Goal: Information Seeking & Learning: Learn about a topic

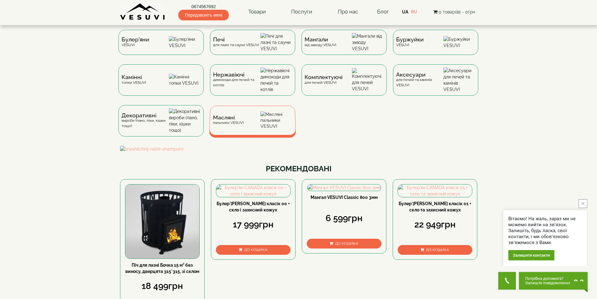
click at [246, 123] on div "Масляні пальники VESUVI" at bounding box center [252, 120] width 87 height 29
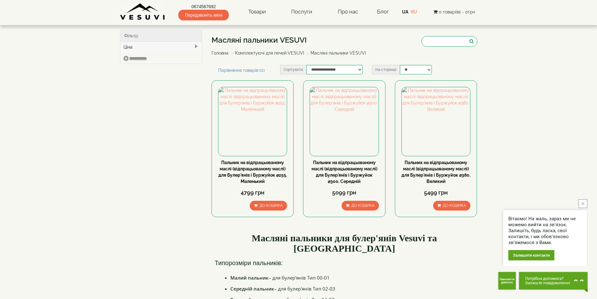
click at [556, 59] on body "Магазин Булер'яни VESUVI Мангали від заводу VESUVI Печі для лазні та сауни VESU…" at bounding box center [298, 287] width 597 height 574
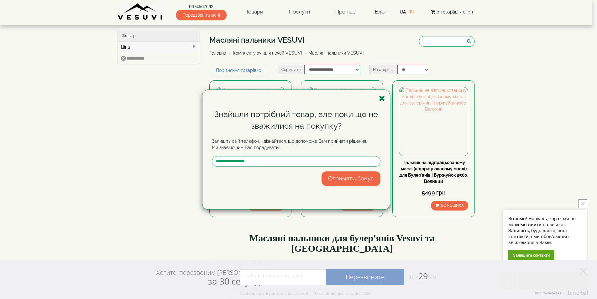
drag, startPoint x: 380, startPoint y: 98, endPoint x: 392, endPoint y: 107, distance: 15.3
click at [380, 98] on icon "button" at bounding box center [382, 98] width 6 height 8
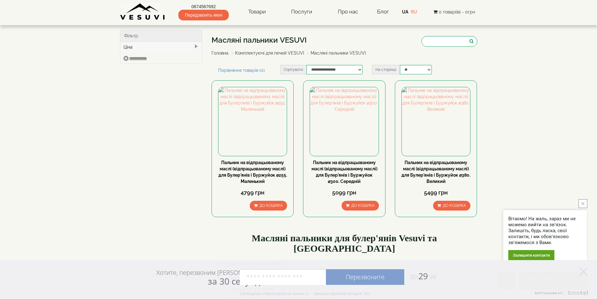
click at [283, 51] on link "Комплектуючі для печей VESUVI" at bounding box center [269, 52] width 69 height 5
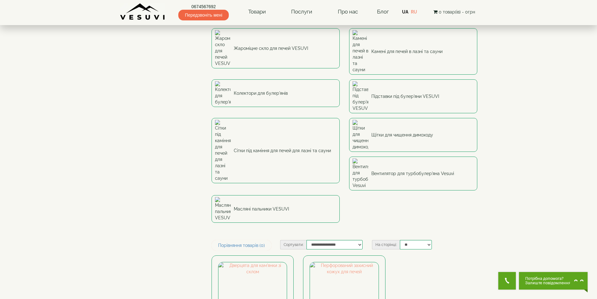
scroll to position [31, 0]
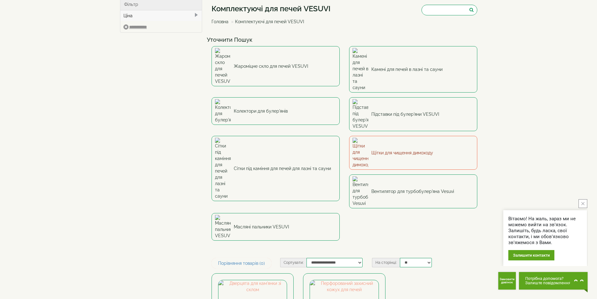
click at [417, 136] on link "Щітки для чищення димоходу" at bounding box center [413, 153] width 128 height 34
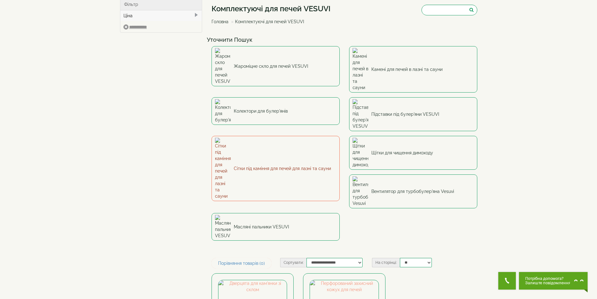
click at [271, 136] on link "Сітки під каміння для печей для лазні та сауни" at bounding box center [276, 168] width 128 height 65
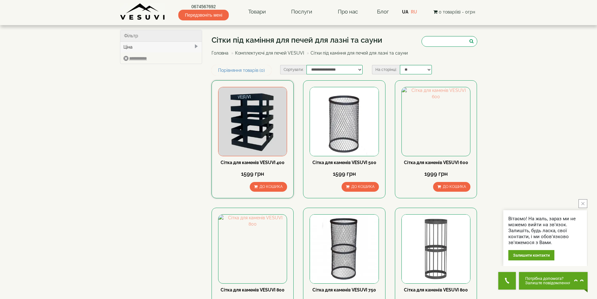
click at [248, 122] on img at bounding box center [253, 121] width 68 height 68
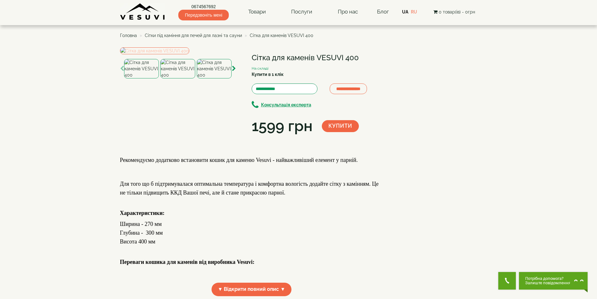
click at [174, 54] on img at bounding box center [154, 50] width 69 height 7
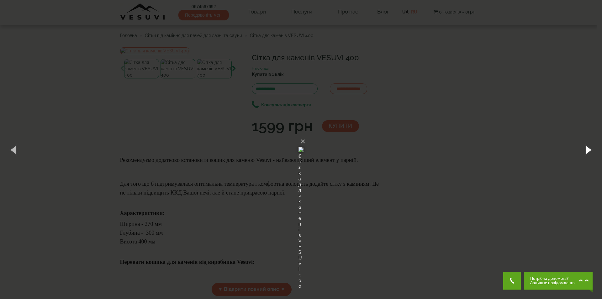
click at [589, 150] on button "button" at bounding box center [588, 149] width 28 height 34
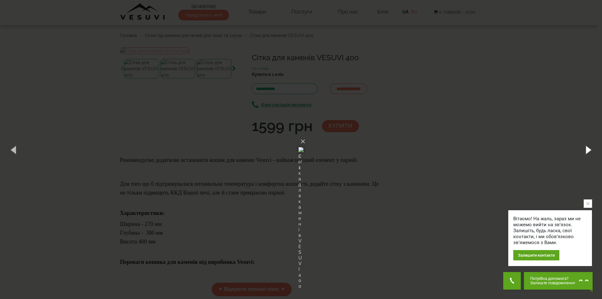
click at [586, 151] on button "button" at bounding box center [588, 149] width 28 height 34
click at [588, 149] on button "button" at bounding box center [588, 149] width 28 height 34
click at [588, 147] on button "button" at bounding box center [588, 149] width 28 height 34
click at [305, 134] on button "×" at bounding box center [302, 141] width 5 height 14
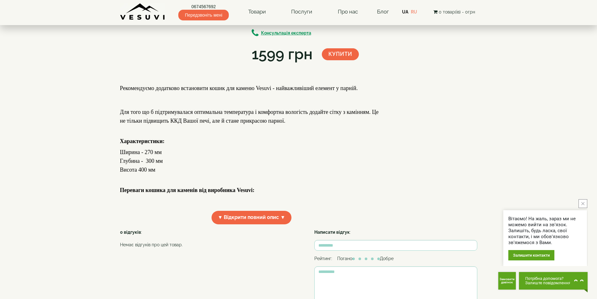
scroll to position [58, 0]
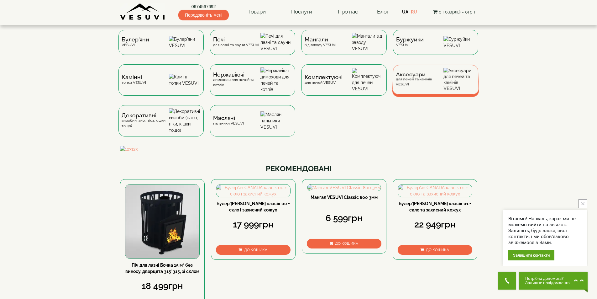
click at [419, 77] on span "Аксесуари" at bounding box center [420, 74] width 48 height 5
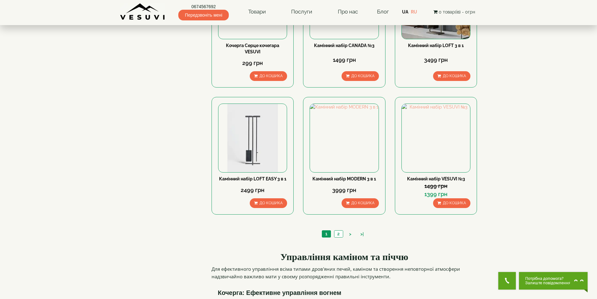
scroll to position [627, 0]
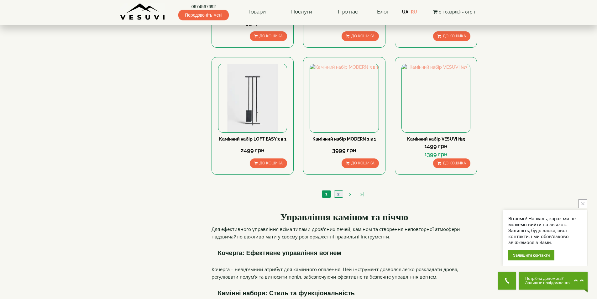
click at [339, 191] on link "2" at bounding box center [338, 194] width 9 height 7
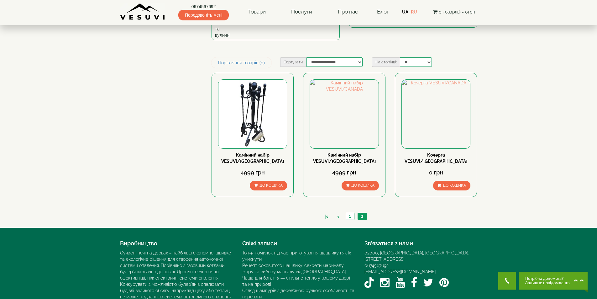
scroll to position [93, 0]
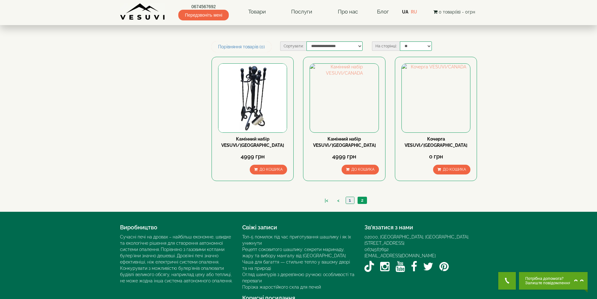
click at [352, 197] on link "1" at bounding box center [350, 200] width 8 height 7
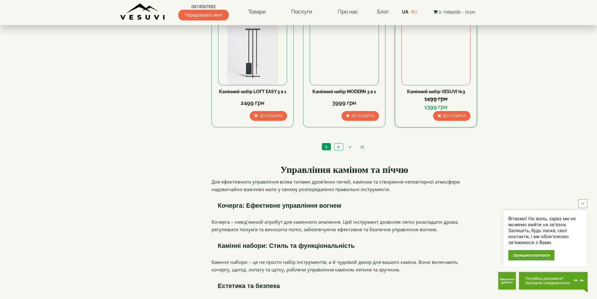
scroll to position [721, 0]
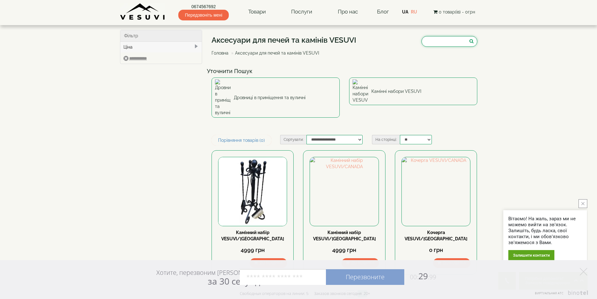
click at [453, 42] on input "search" at bounding box center [450, 41] width 56 height 11
type input "****"
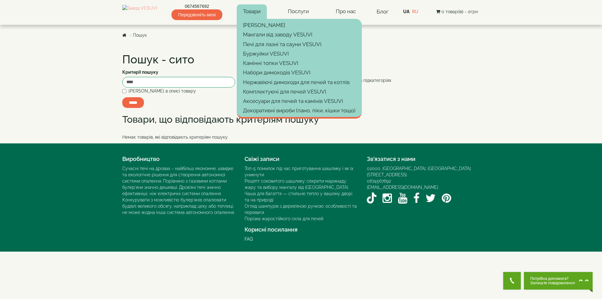
click at [257, 13] on link "Товари" at bounding box center [252, 11] width 30 height 14
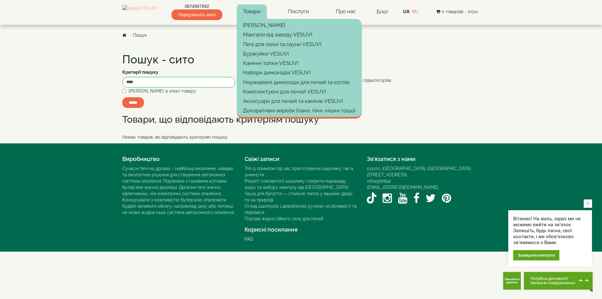
click at [588, 202] on icon "close button" at bounding box center [587, 203] width 3 height 3
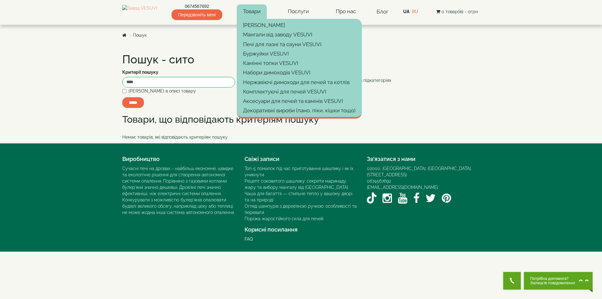
click at [255, 12] on link "Товари" at bounding box center [252, 11] width 30 height 14
click at [466, 85] on div "**********" at bounding box center [301, 82] width 367 height 11
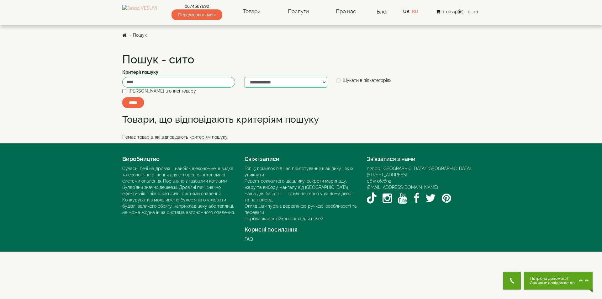
click at [123, 92] on div "**********" at bounding box center [301, 95] width 367 height 96
click at [128, 100] on input "*****" at bounding box center [133, 102] width 22 height 11
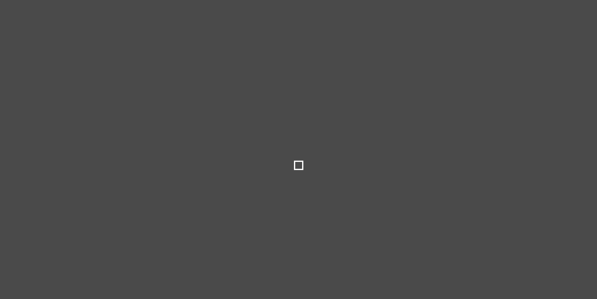
select select
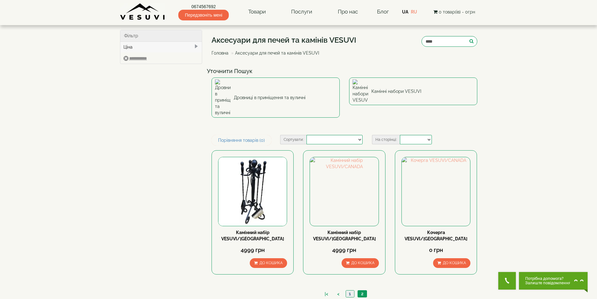
click at [351, 290] on link "1" at bounding box center [350, 293] width 8 height 7
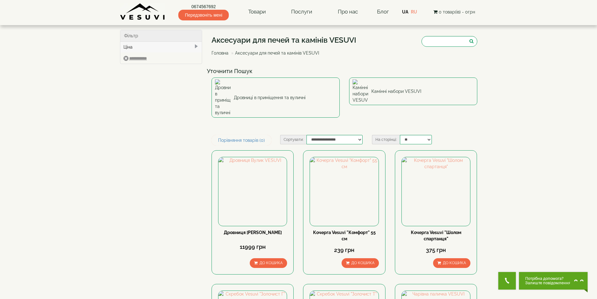
click at [222, 53] on link "Головна" at bounding box center [220, 52] width 17 height 5
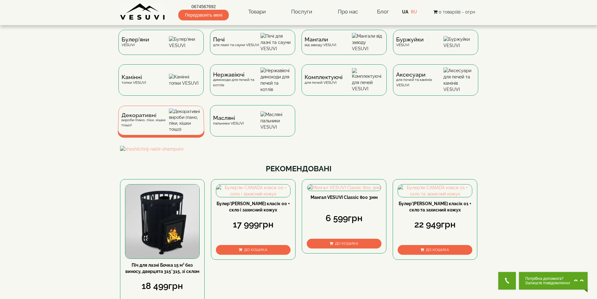
click at [134, 127] on div "Декоративні вироби (пано, піки, кішки тощо)" at bounding box center [145, 120] width 48 height 15
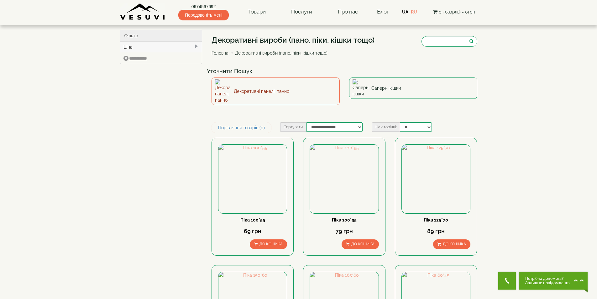
click at [256, 88] on link "Декоративні панелі, панно" at bounding box center [276, 91] width 128 height 28
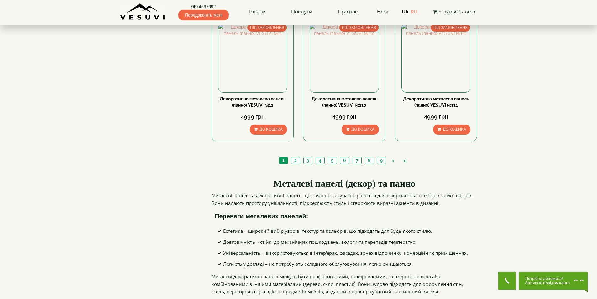
scroll to position [596, 0]
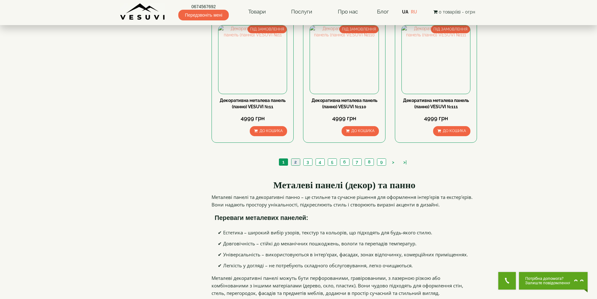
click at [293, 162] on link "2" at bounding box center [295, 162] width 9 height 7
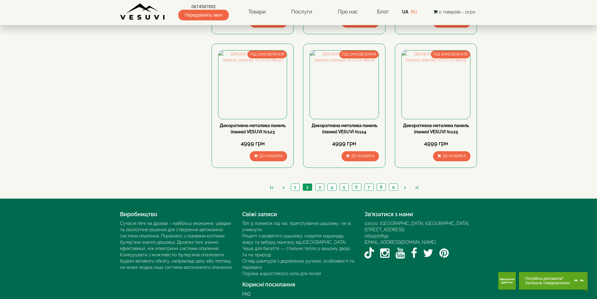
scroll to position [578, 0]
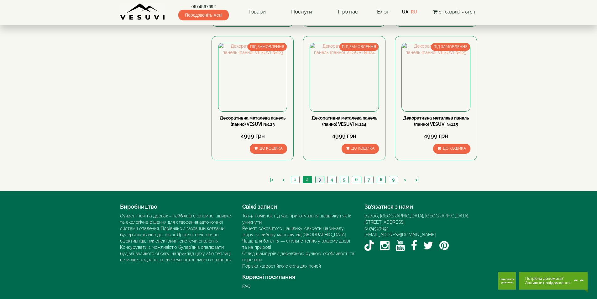
click at [316, 181] on link "3" at bounding box center [319, 179] width 9 height 7
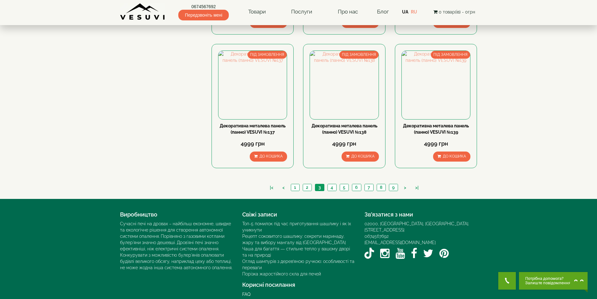
scroll to position [578, 0]
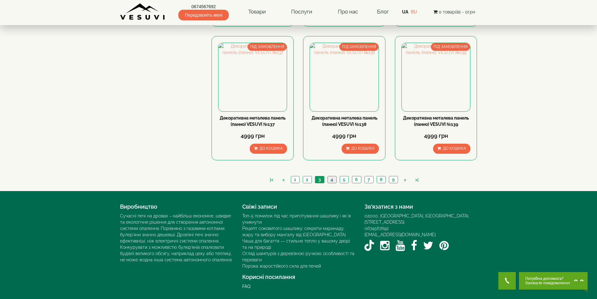
click at [331, 179] on link "4" at bounding box center [332, 179] width 9 height 7
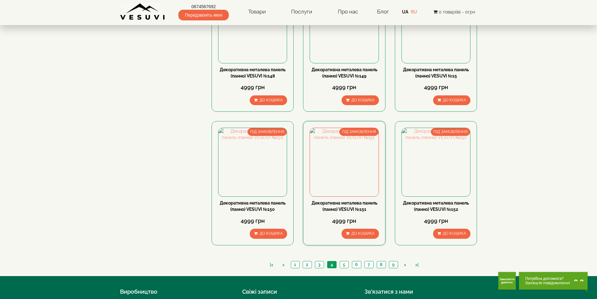
scroll to position [502, 0]
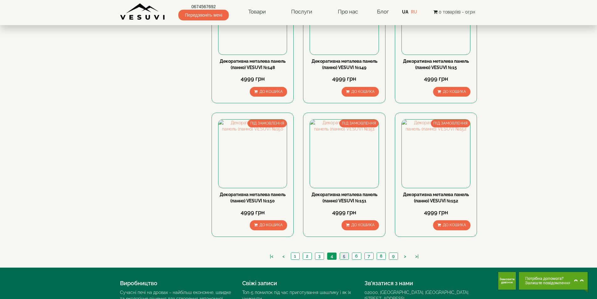
click at [343, 254] on link "5" at bounding box center [344, 256] width 9 height 7
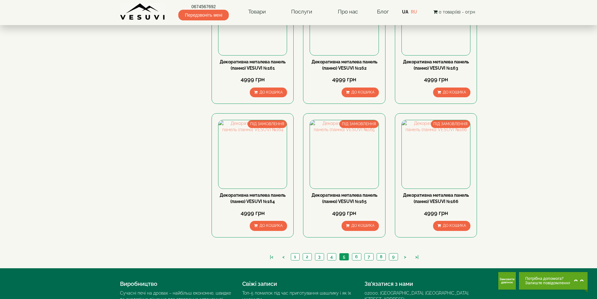
scroll to position [502, 0]
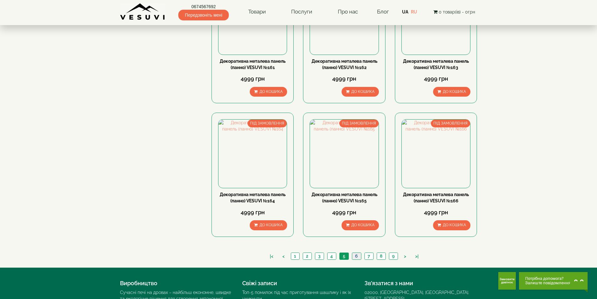
click at [357, 256] on link "6" at bounding box center [356, 256] width 9 height 7
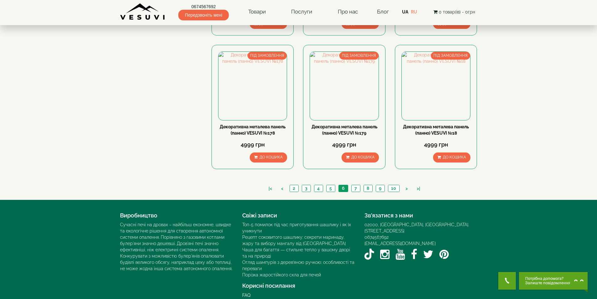
scroll to position [578, 0]
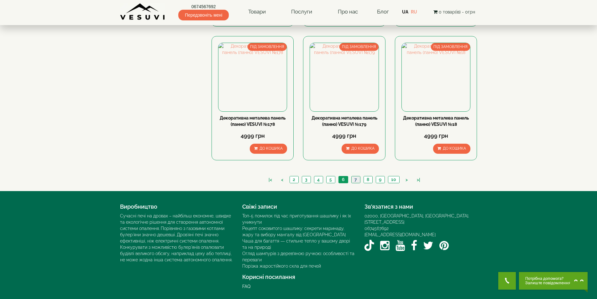
click at [354, 180] on link "7" at bounding box center [355, 179] width 9 height 7
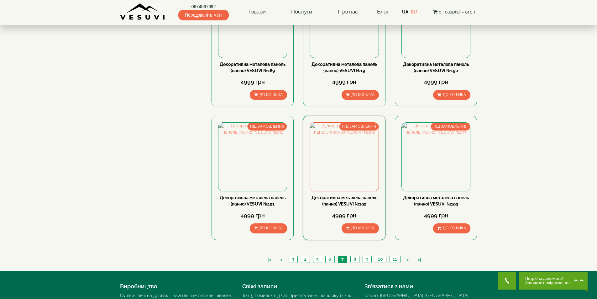
scroll to position [484, 0]
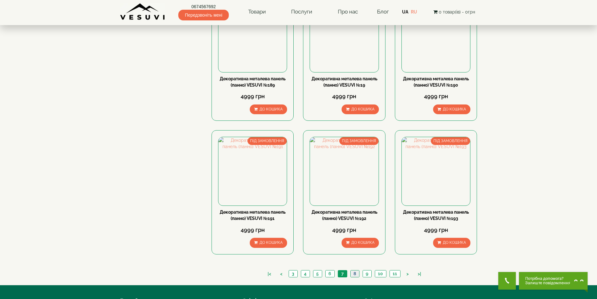
click at [356, 274] on link "8" at bounding box center [355, 273] width 9 height 7
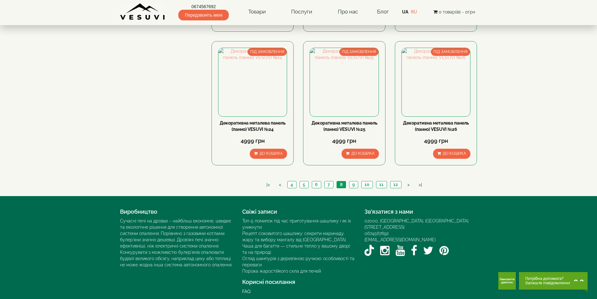
scroll to position [578, 0]
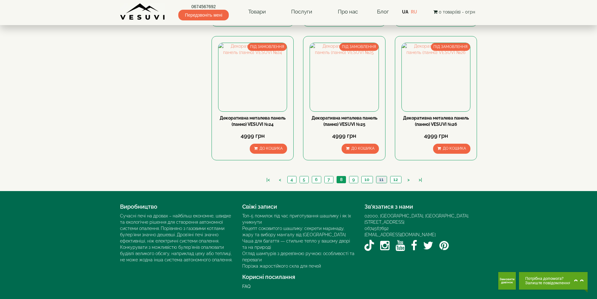
click at [381, 180] on link "11" at bounding box center [381, 179] width 11 height 7
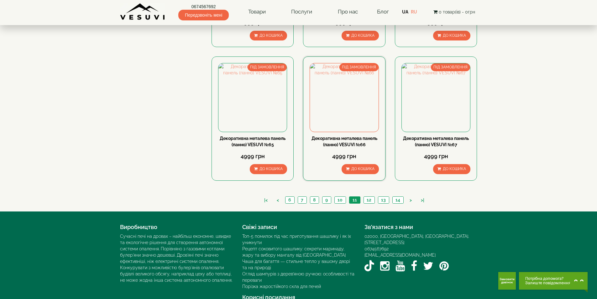
scroll to position [564, 0]
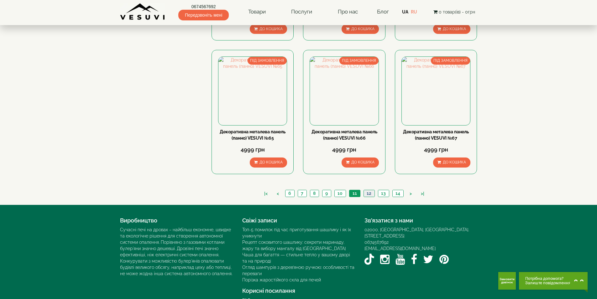
click at [367, 191] on link "12" at bounding box center [369, 193] width 11 height 7
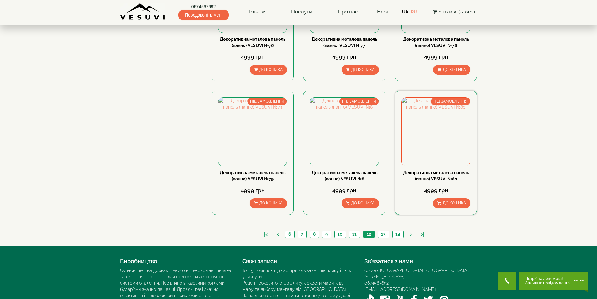
scroll to position [578, 0]
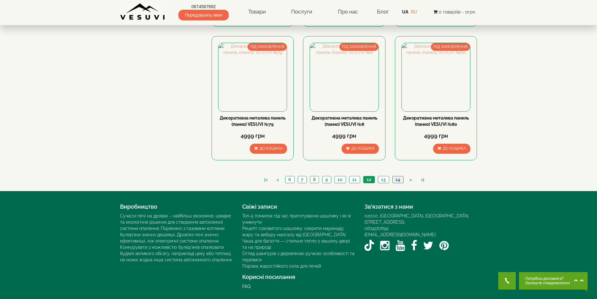
click at [397, 178] on link "14" at bounding box center [398, 179] width 11 height 7
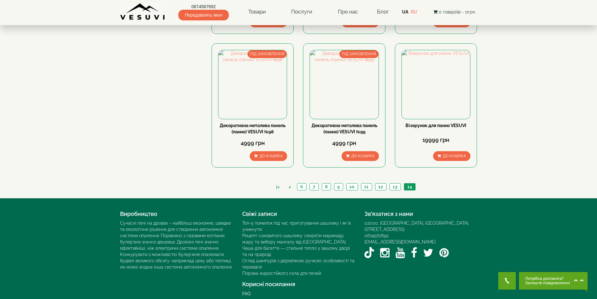
scroll to position [178, 0]
